Goal: Information Seeking & Learning: Learn about a topic

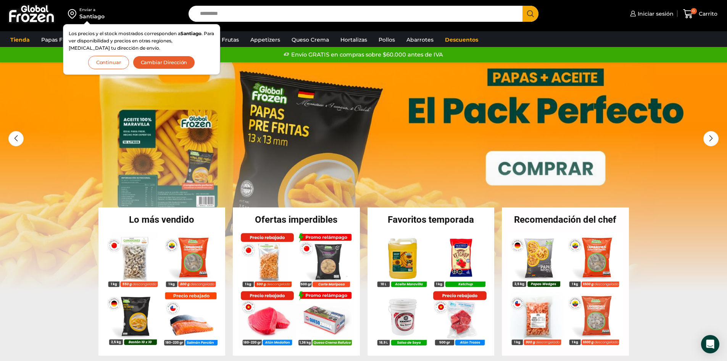
click at [109, 63] on button "Continuar" at bounding box center [108, 62] width 41 height 13
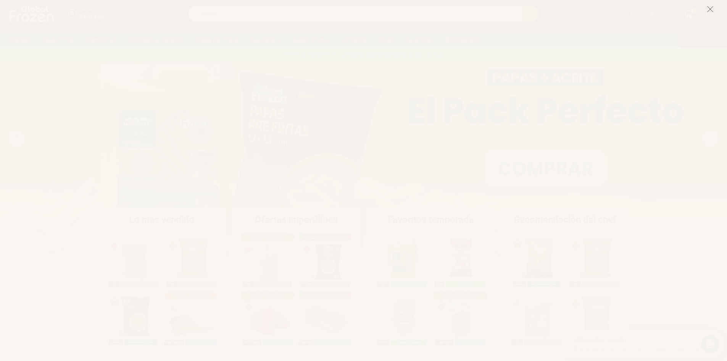
click at [709, 14] on button at bounding box center [710, 9] width 7 height 16
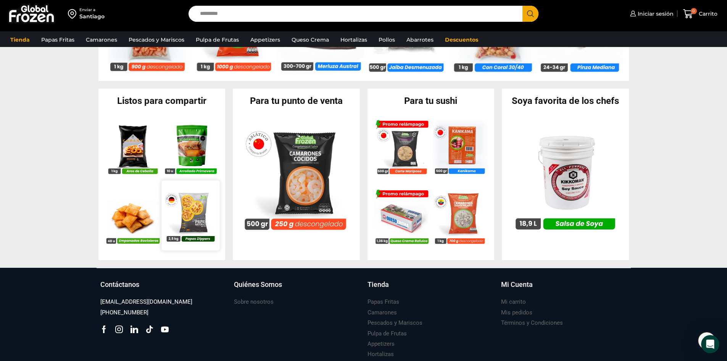
scroll to position [763, 0]
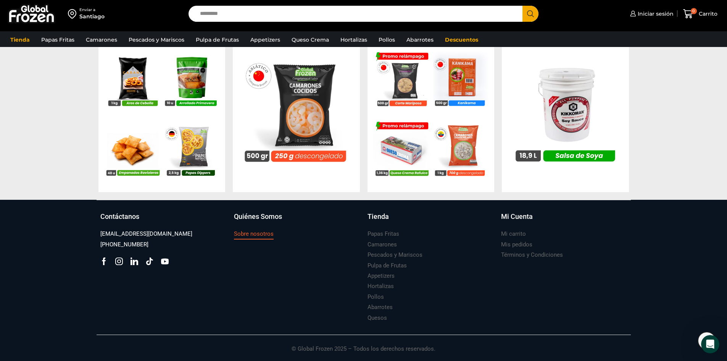
click at [249, 234] on h3 "Sobre nosotros" at bounding box center [254, 234] width 40 height 8
click at [258, 233] on h3 "Sobre nosotros" at bounding box center [254, 234] width 40 height 8
